Goal: Task Accomplishment & Management: Use online tool/utility

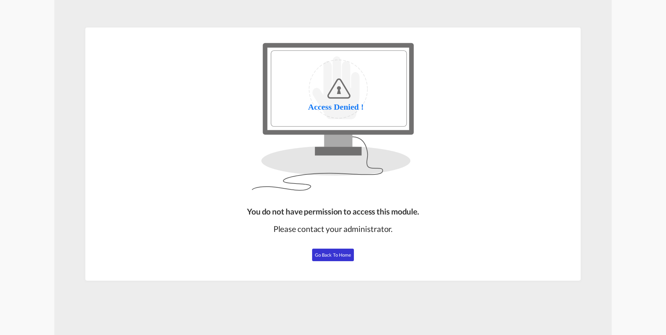
click at [336, 255] on span "Go Back to Home" at bounding box center [333, 255] width 37 height 6
